Goal: Information Seeking & Learning: Learn about a topic

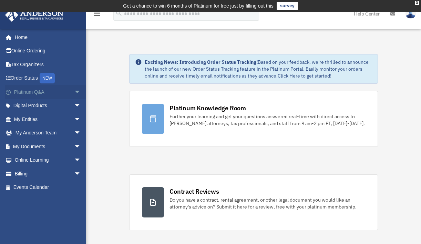
click at [74, 91] on span "arrow_drop_down" at bounding box center [81, 92] width 14 height 14
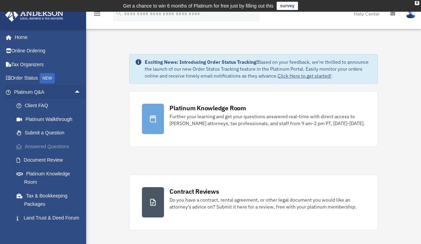
click at [55, 145] on link "Answered Questions" at bounding box center [51, 146] width 82 height 14
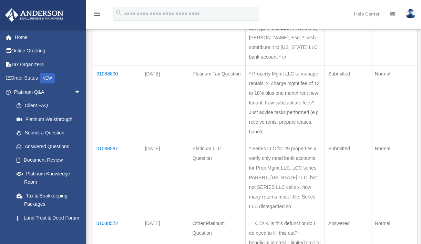
scroll to position [455, 0]
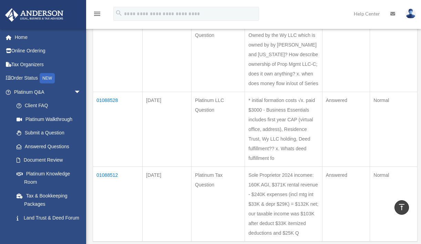
scroll to position [268, 0]
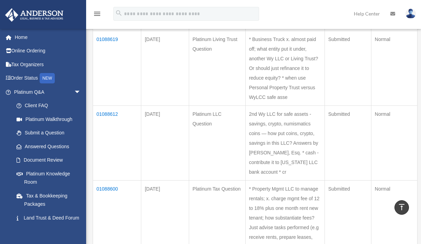
scroll to position [339, 0]
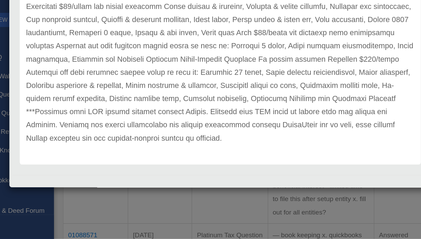
scroll to position [500, 0]
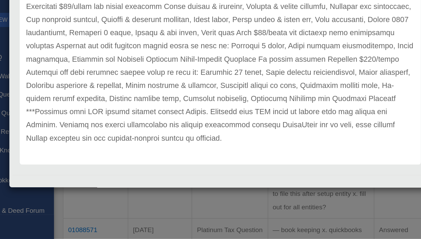
click at [209, 150] on div "Case Detail × Platinum Tax Question Case Number 01088571 Created Date [DATE] St…" at bounding box center [210, 119] width 421 height 239
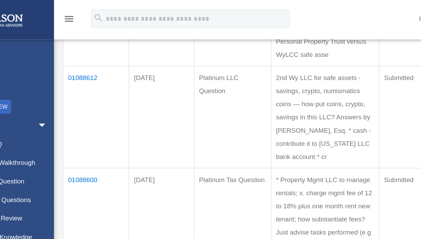
scroll to position [395, 0]
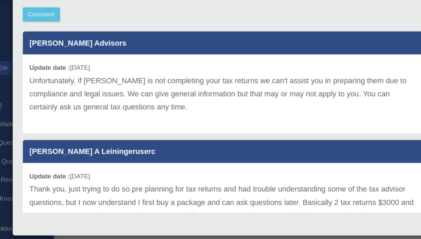
scroll to position [0, 0]
click at [116, 83] on p "Unfortunately, if [PERSON_NAME] is not completing your tax returns we can't ass…" at bounding box center [210, 97] width 284 height 29
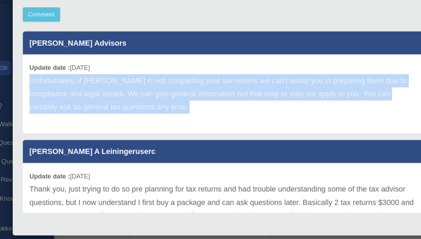
click at [116, 83] on p "Unfortunately, if [PERSON_NAME] is not completing your tax returns we can't ass…" at bounding box center [210, 97] width 284 height 29
click at [136, 83] on p "Unfortunately, if [PERSON_NAME] is not completing your tax returns we can't ass…" at bounding box center [210, 97] width 284 height 29
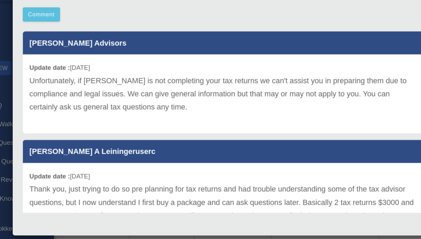
drag, startPoint x: 139, startPoint y: 79, endPoint x: 103, endPoint y: 84, distance: 36.2
click at [103, 84] on div "Update date : [DATE] Unfortunately, if [PERSON_NAME] is not completing your tax…" at bounding box center [210, 97] width 294 height 58
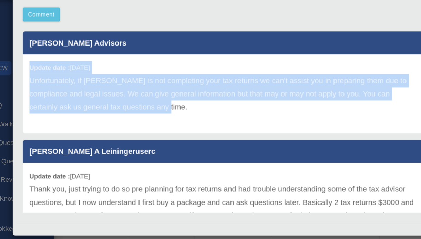
drag, startPoint x: 138, startPoint y: 79, endPoint x: 14, endPoint y: 44, distance: 128.2
click at [58, 46] on div "[PERSON_NAME] Advisors Update date : [DATE] Unfortunately, if [PERSON_NAME] is …" at bounding box center [210, 115] width 304 height 138
copy div "Update date : [DATE] Unfortunately, if [PERSON_NAME] is not completing your tax…"
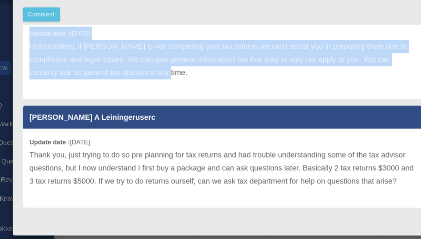
scroll to position [29, 0]
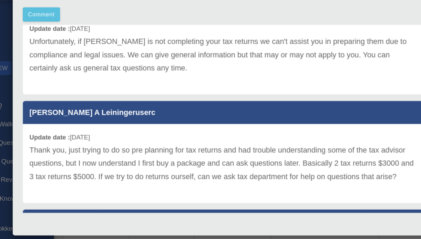
click at [1, 154] on div "Case Detail × Platinum Tax Question Case Number 01088566 Created Date [DATE] St…" at bounding box center [210, 119] width 421 height 239
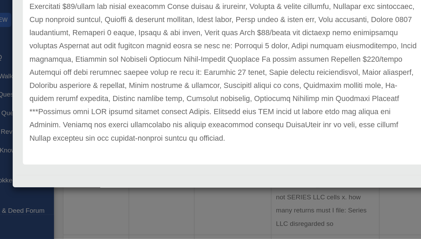
scroll to position [435, 0]
click at [128, 153] on div "Case Detail × Platinum Tax Question Case Number 01088571 Created Date [DATE] St…" at bounding box center [210, 119] width 421 height 239
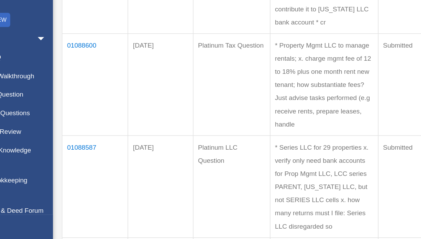
scroll to position [431, 0]
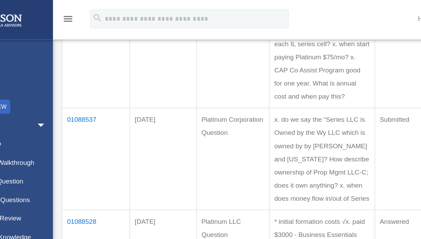
scroll to position [204, 0]
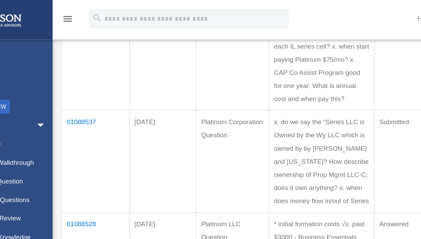
click at [93, 155] on td "01088528" at bounding box center [118, 192] width 50 height 75
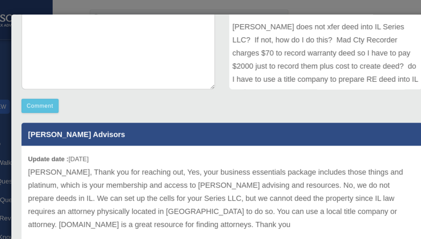
scroll to position [148, 0]
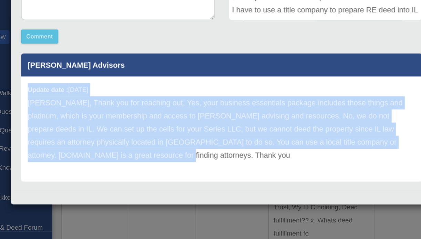
drag, startPoint x: 77, startPoint y: 117, endPoint x: 19, endPoint y: 66, distance: 76.9
click at [63, 107] on div "Update date : [DATE] [PERSON_NAME], Thank you for reaching out, Yes, your busin…" at bounding box center [210, 145] width 294 height 77
copy div "Update date : [DATE] [PERSON_NAME], Thank you for reaching out, Yes, your busin…"
click at [113, 120] on div "Update date : [DATE] [PERSON_NAME], Thank you for reaching out, Yes, your busin…" at bounding box center [210, 145] width 294 height 77
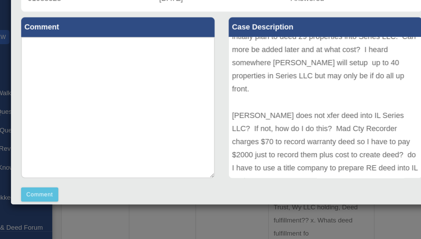
scroll to position [35, 0]
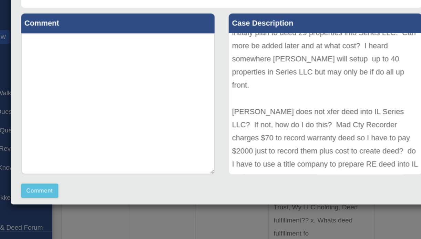
click at [202, 162] on div "Case Detail × Platinum LLC Question Case Number 01088528 Created Date [DATE] St…" at bounding box center [210, 119] width 421 height 239
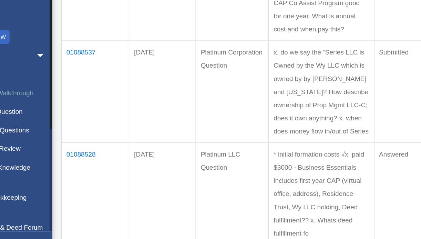
click at [33, 112] on link "Platinum Walkthrough" at bounding box center [51, 119] width 82 height 14
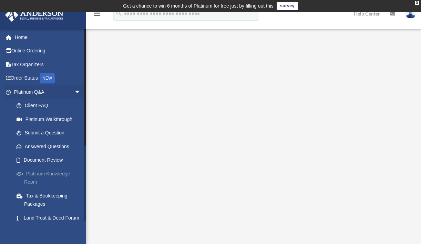
click at [51, 174] on link "Platinum Knowledge Room" at bounding box center [51, 178] width 82 height 22
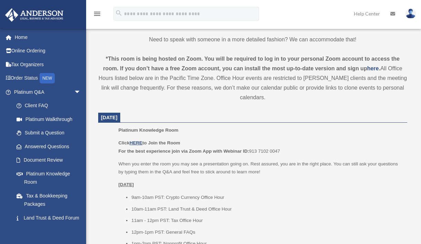
scroll to position [238, 0]
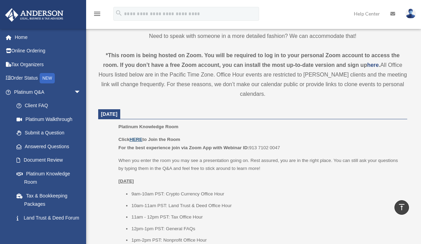
click at [140, 140] on u "HERE" at bounding box center [135, 139] width 13 height 5
